Goal: Navigation & Orientation: Find specific page/section

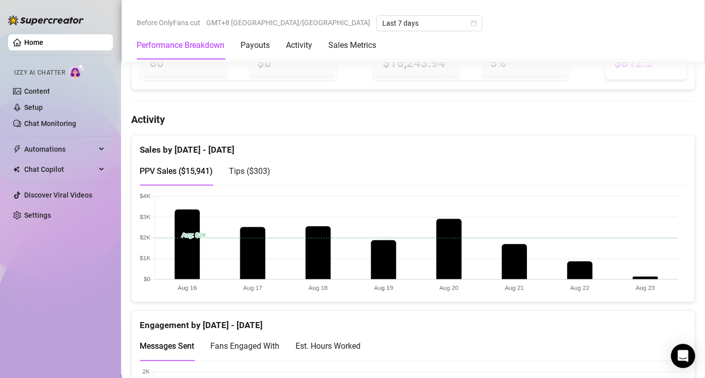
scroll to position [504, 0]
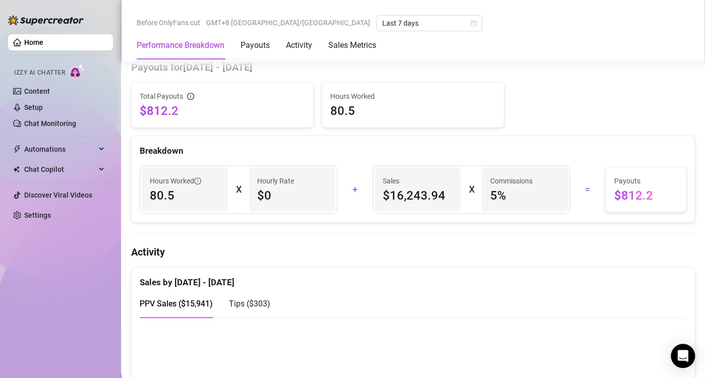
scroll to position [353, 0]
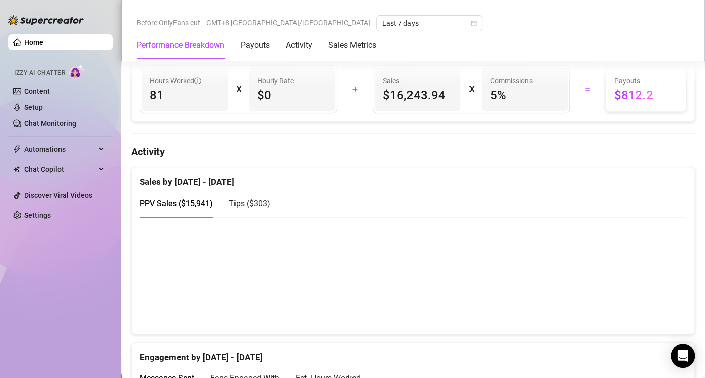
scroll to position [504, 0]
